Goal: Find contact information: Find contact information

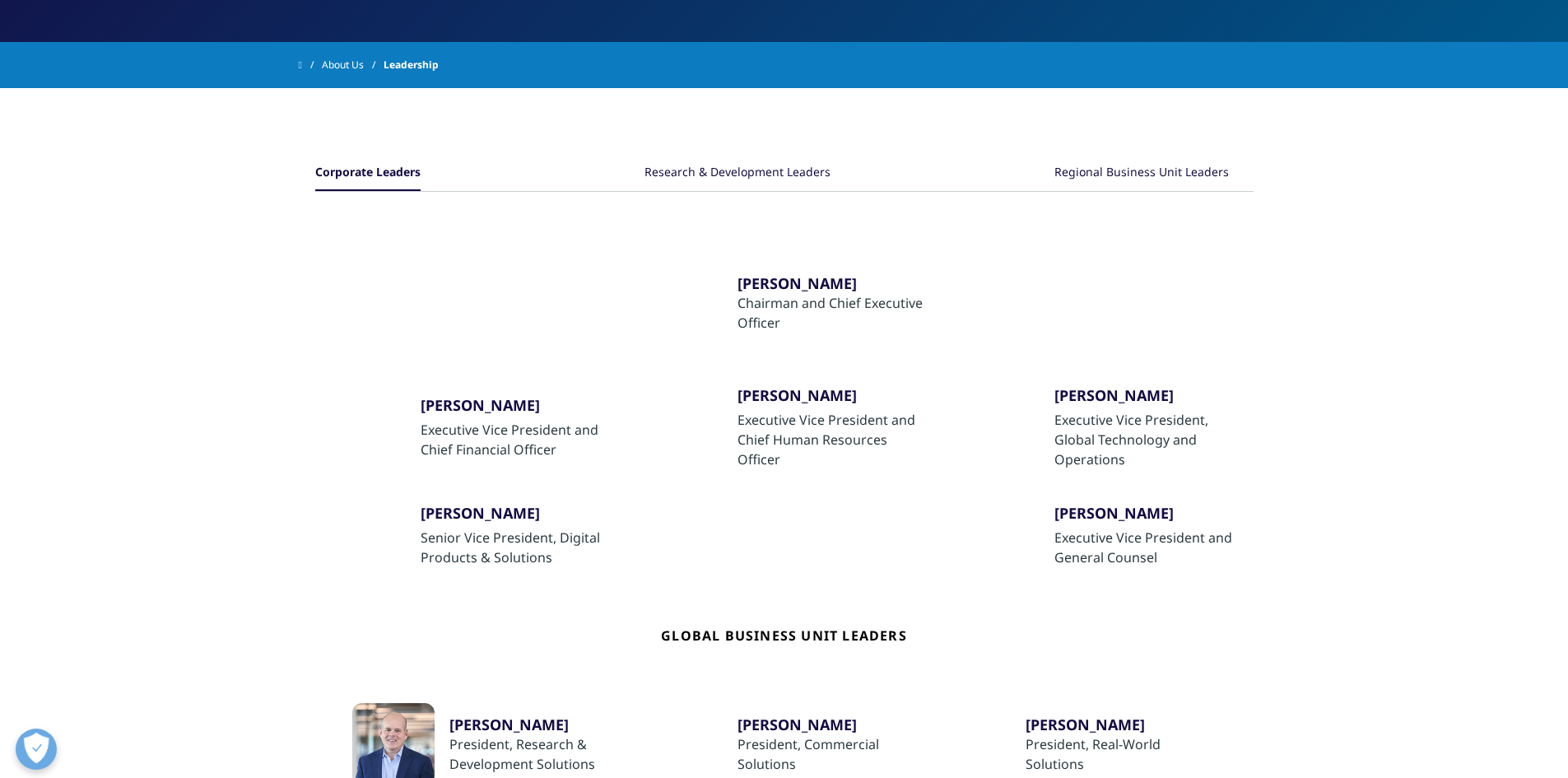
scroll to position [247, 0]
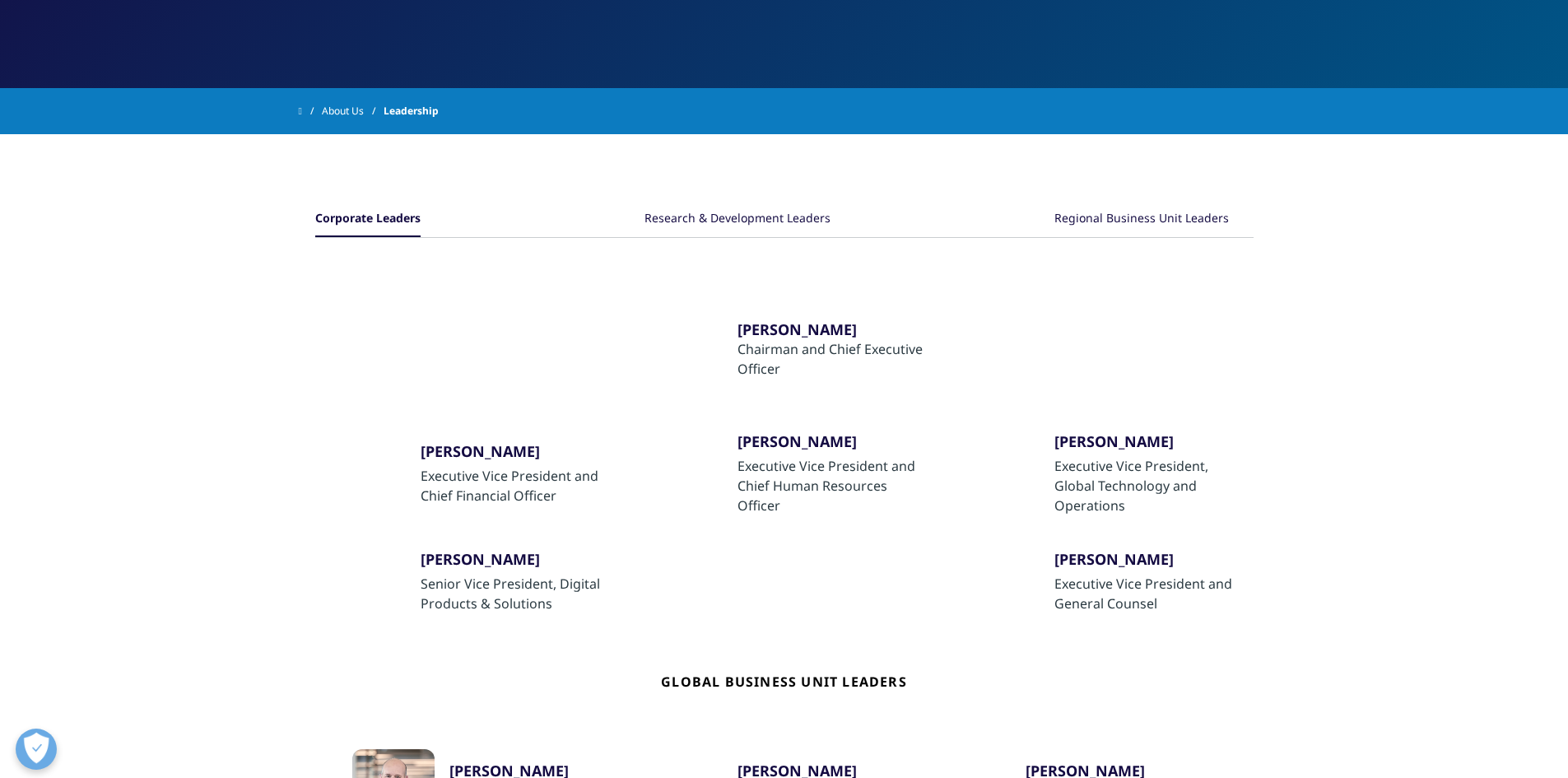
click at [1103, 219] on div "Regional Business Unit Leaders" at bounding box center [1141, 219] width 175 height 35
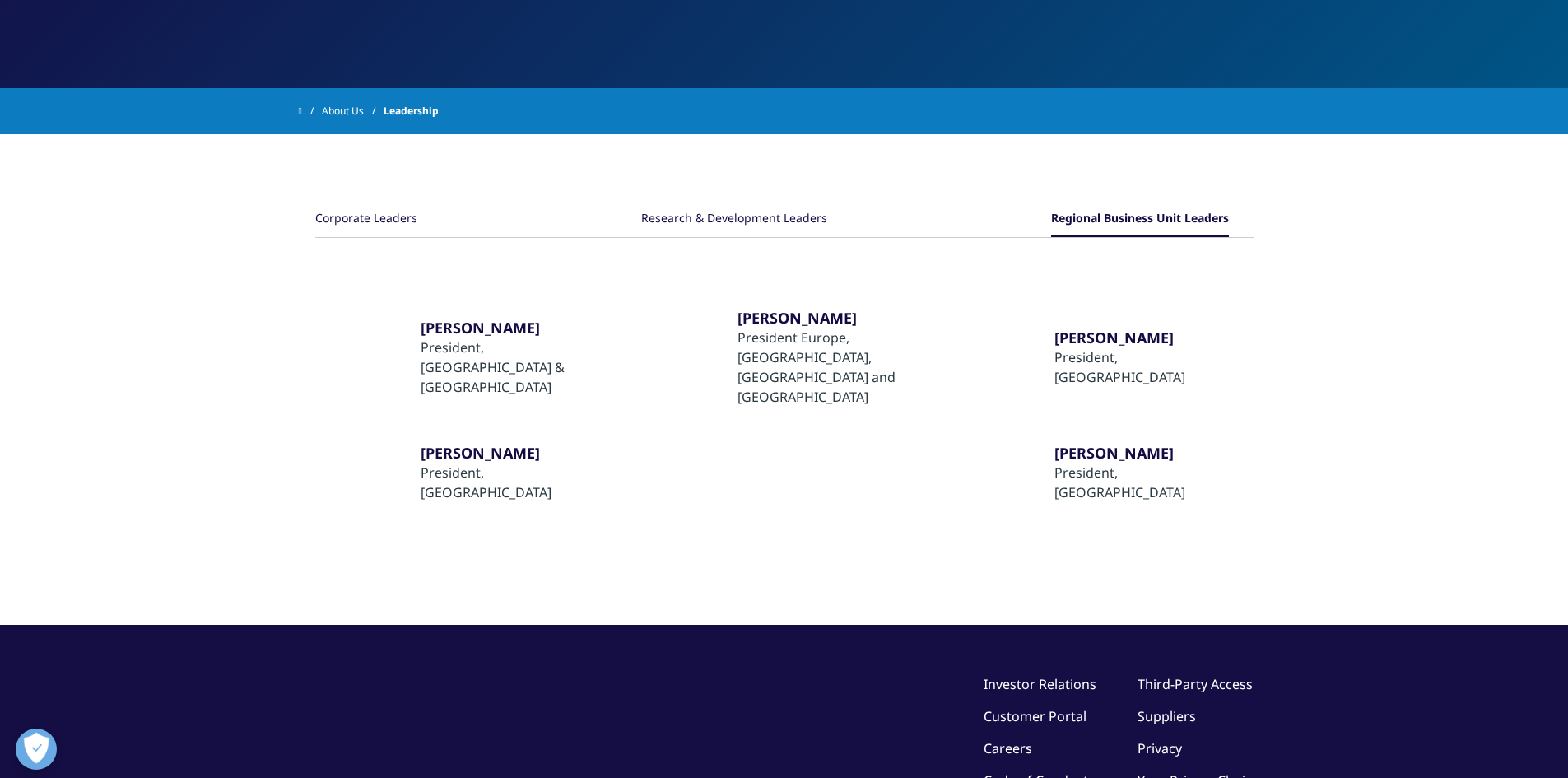
click at [722, 214] on div "Research & Development Leaders" at bounding box center [734, 219] width 186 height 35
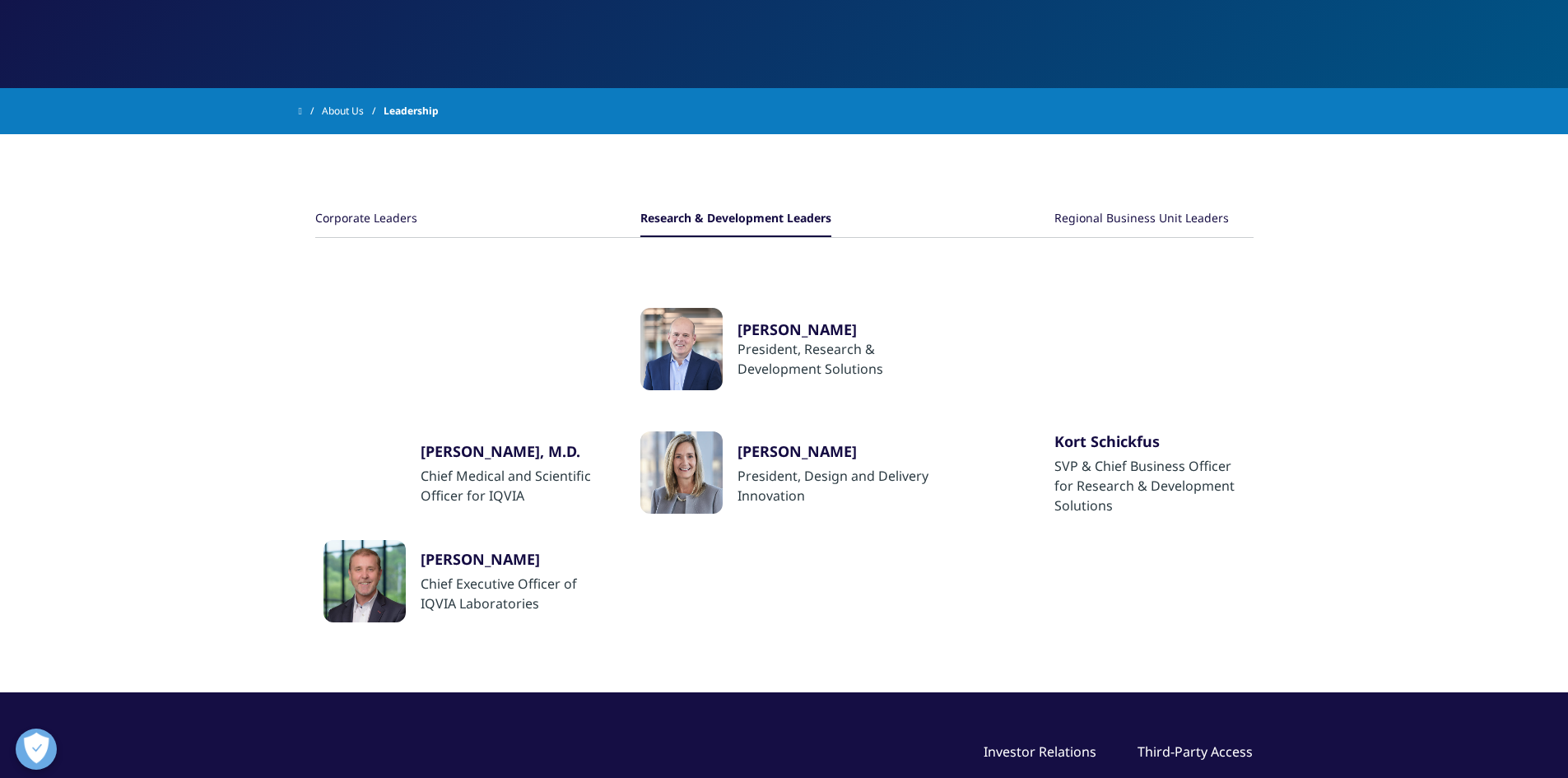
click at [1104, 220] on div "Regional Business Unit Leaders" at bounding box center [1141, 219] width 175 height 35
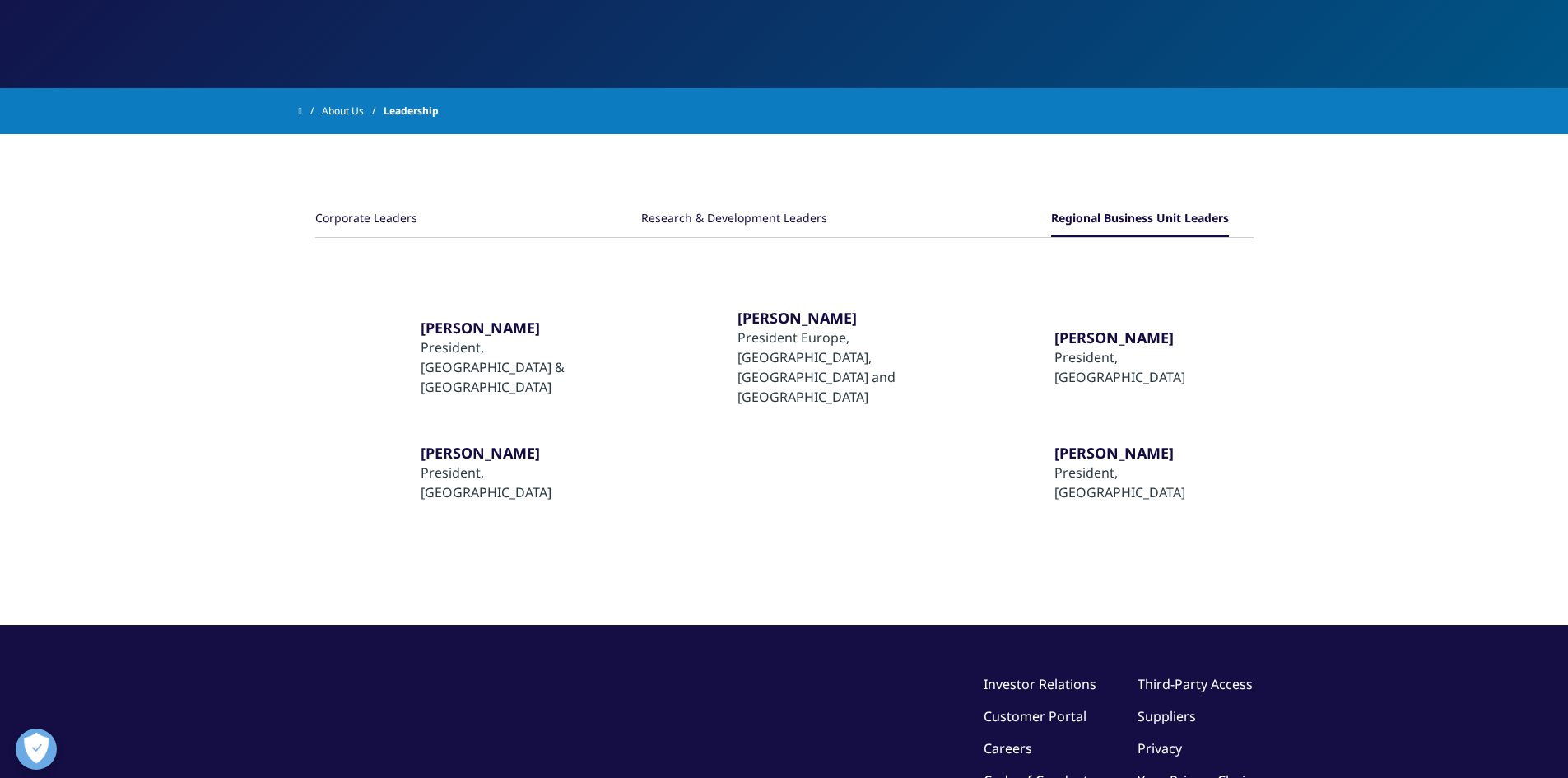
click at [737, 213] on div "Research & Development Leaders" at bounding box center [734, 219] width 186 height 35
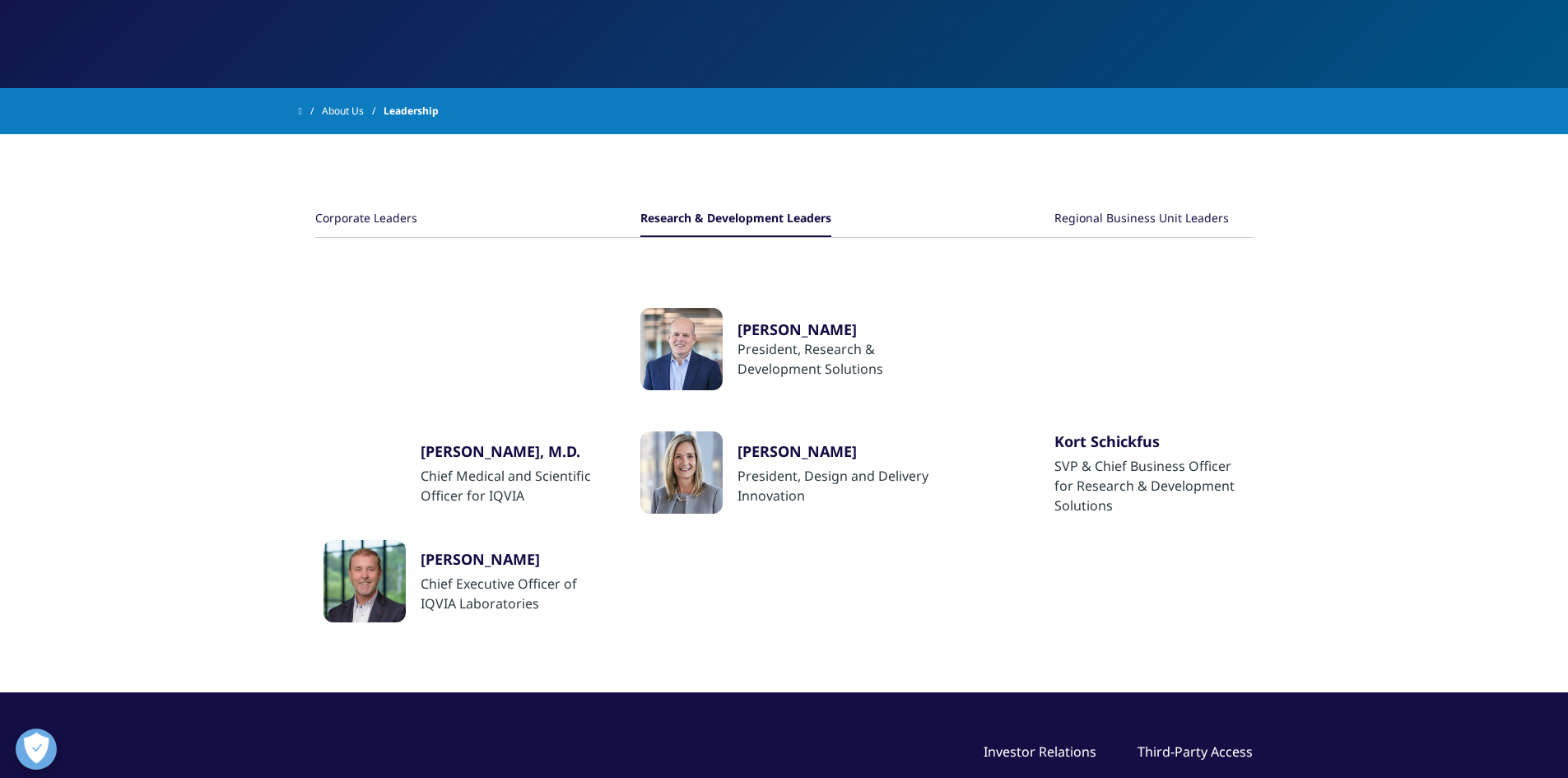
click at [1088, 436] on div "Kort Schickfus" at bounding box center [1149, 441] width 191 height 19
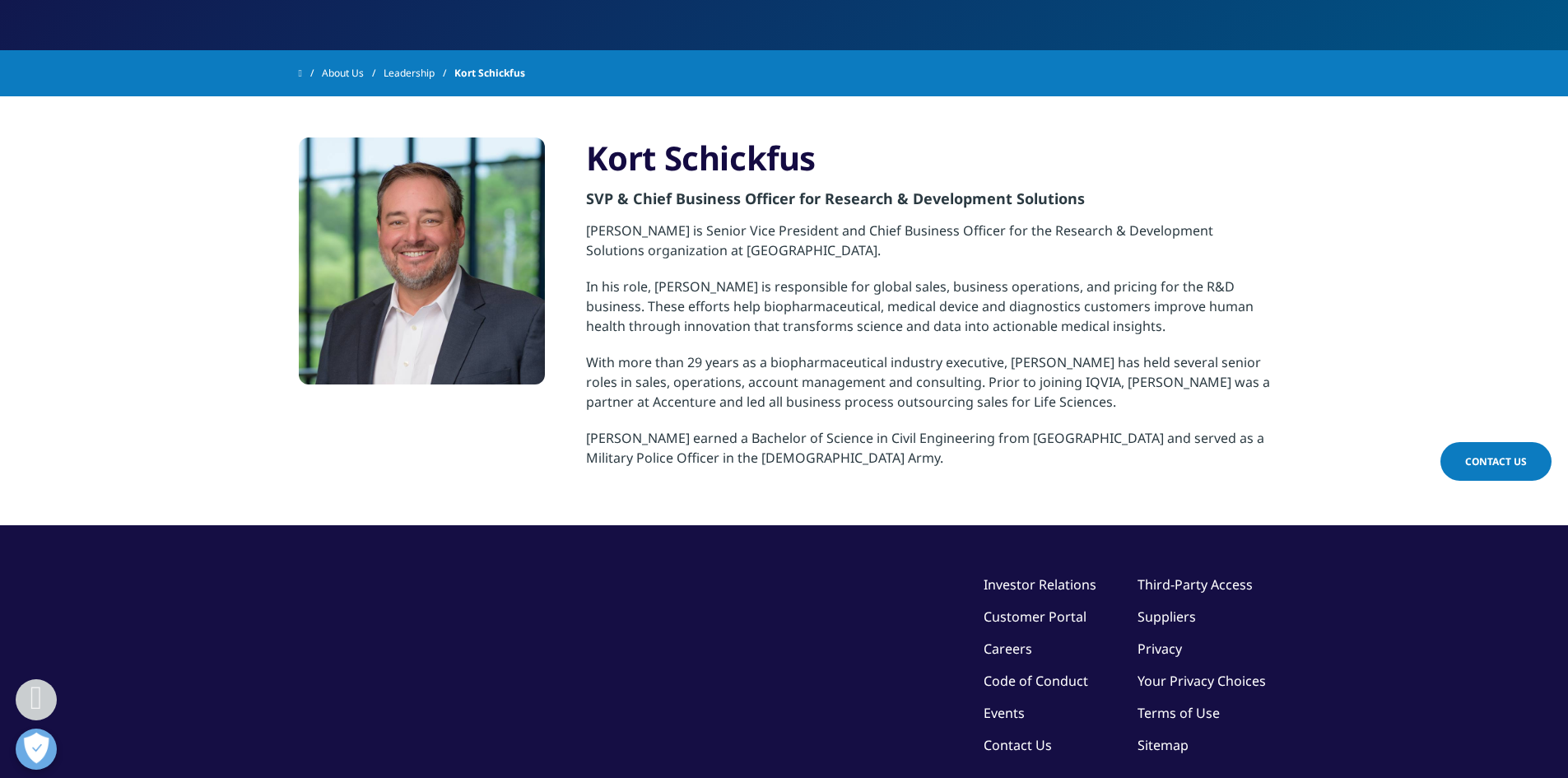
scroll to position [411, 0]
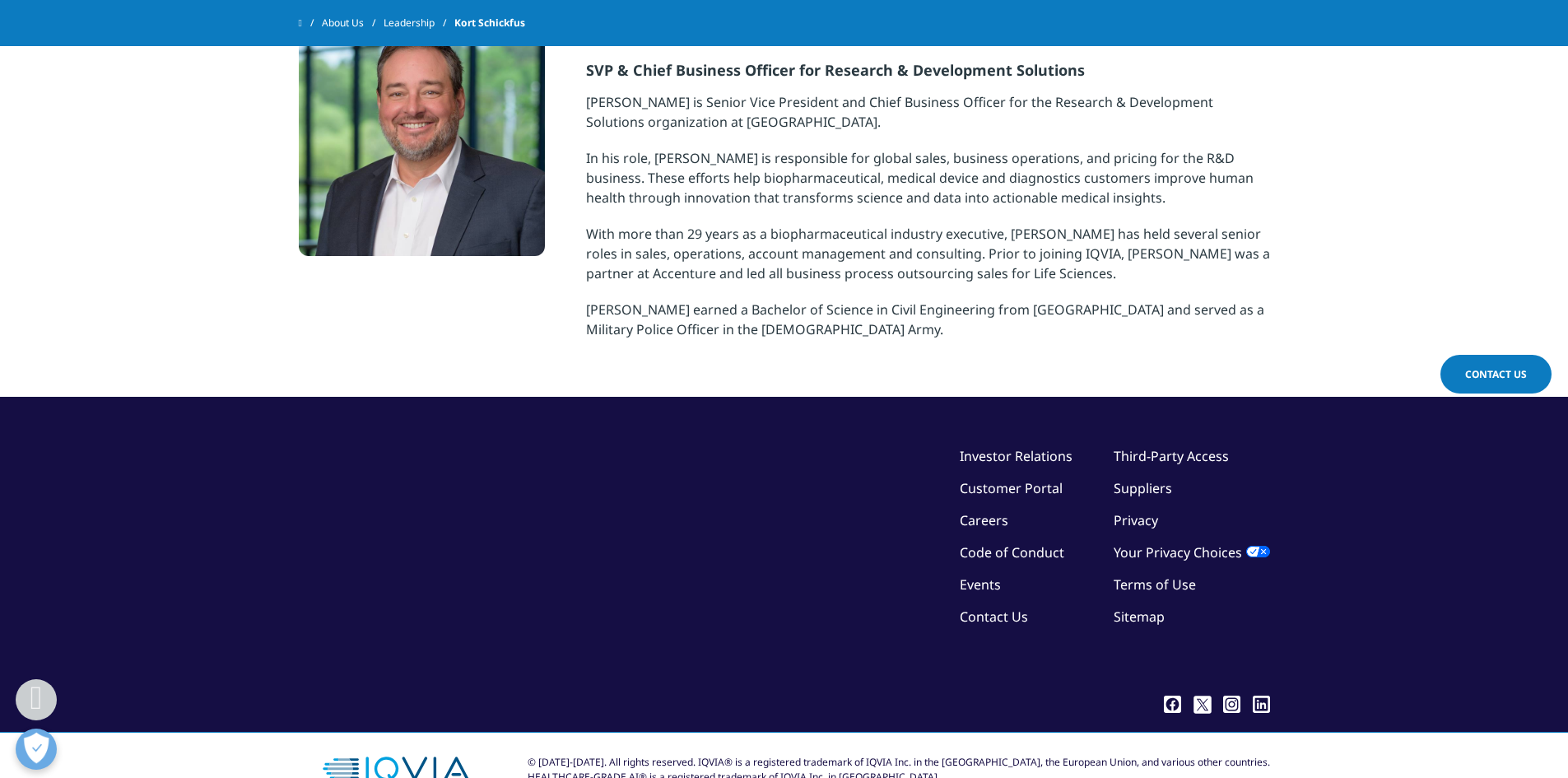
click at [1028, 619] on link "Contact Us" at bounding box center [994, 616] width 68 height 18
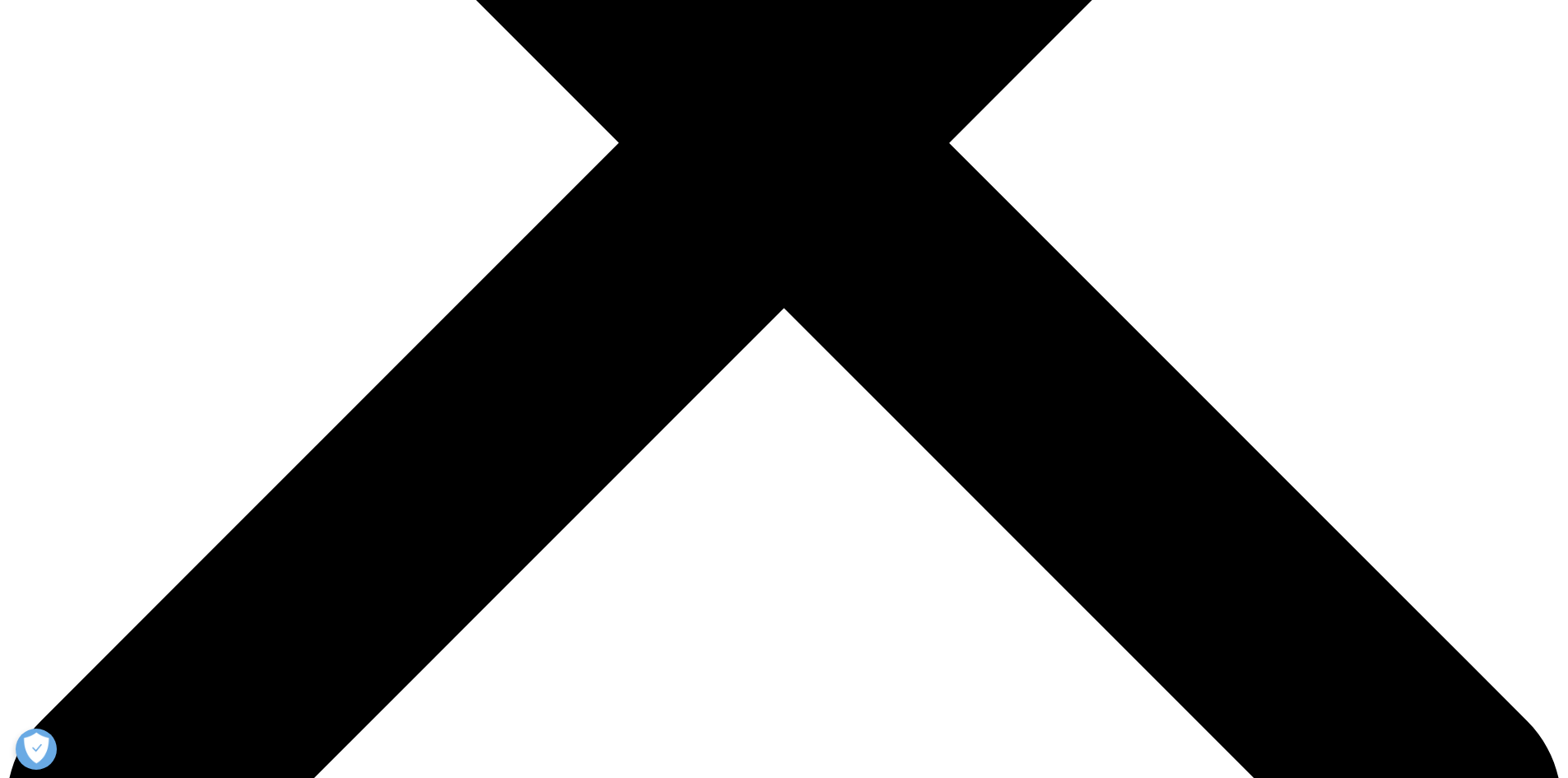
scroll to position [741, 0]
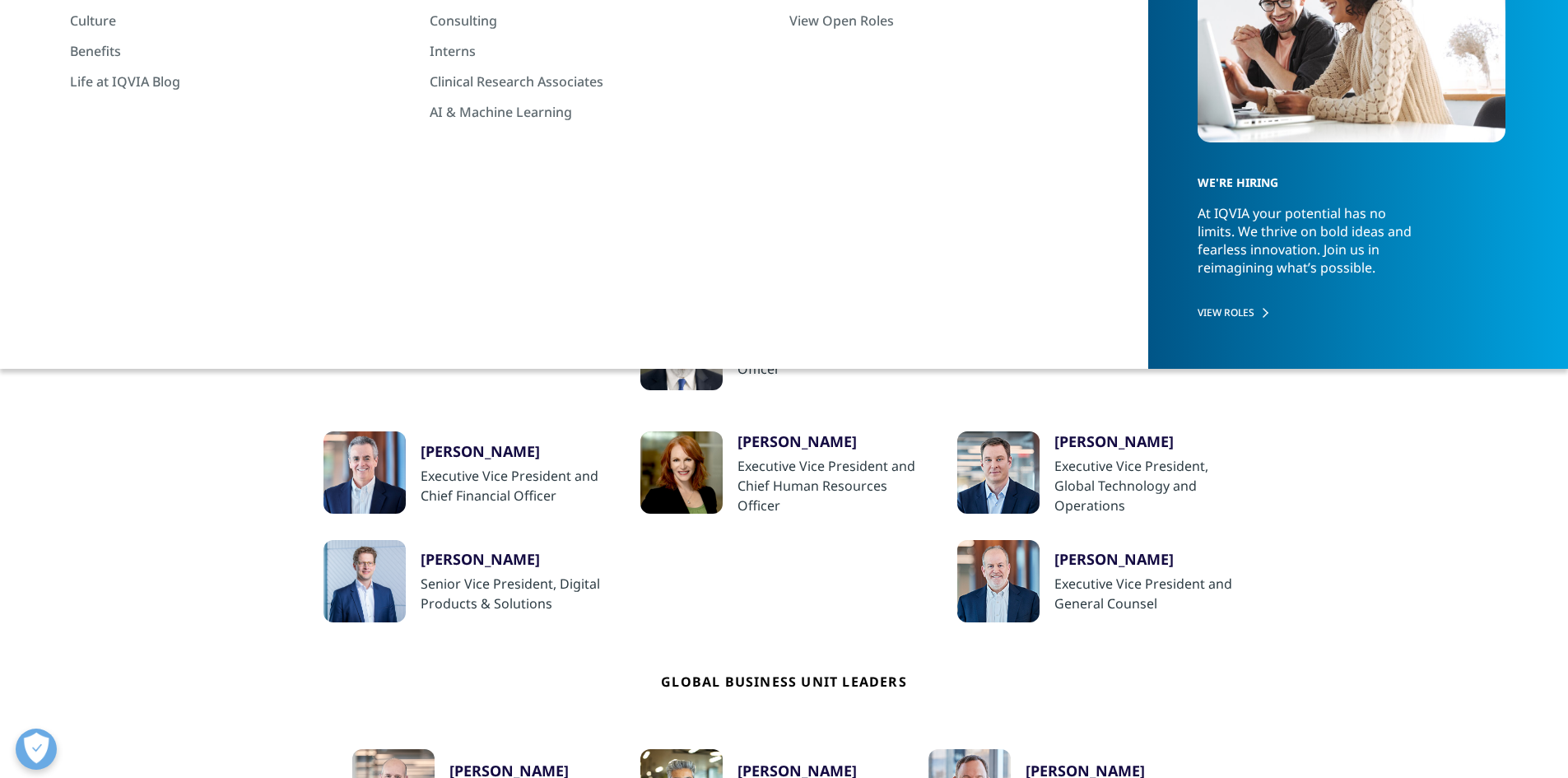
click at [368, 224] on div "Corporate Leaders" at bounding box center [368, 219] width 106 height 35
